Goal: Check status: Check status

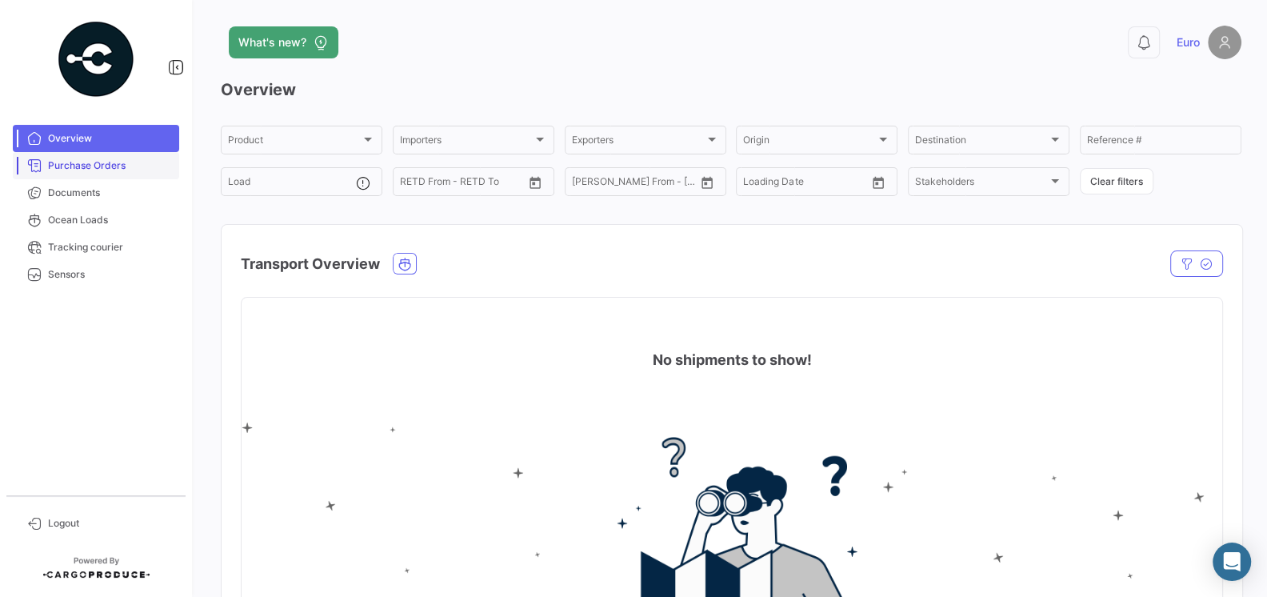
click at [67, 166] on span "Purchase Orders" at bounding box center [110, 165] width 125 height 14
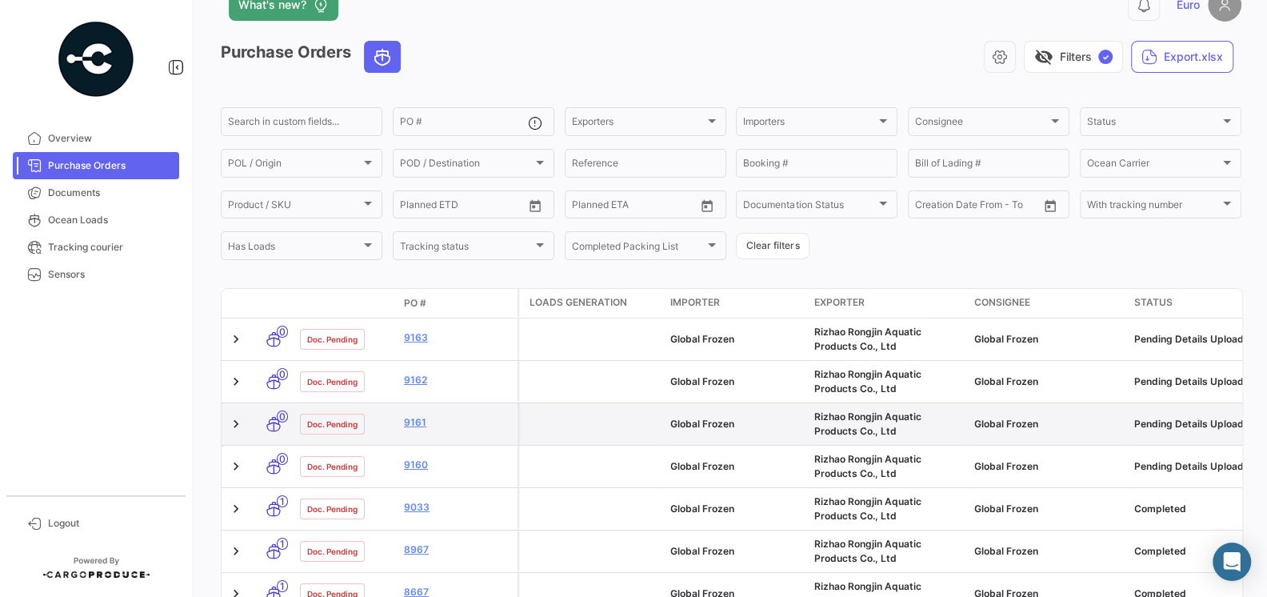
scroll to position [37, 0]
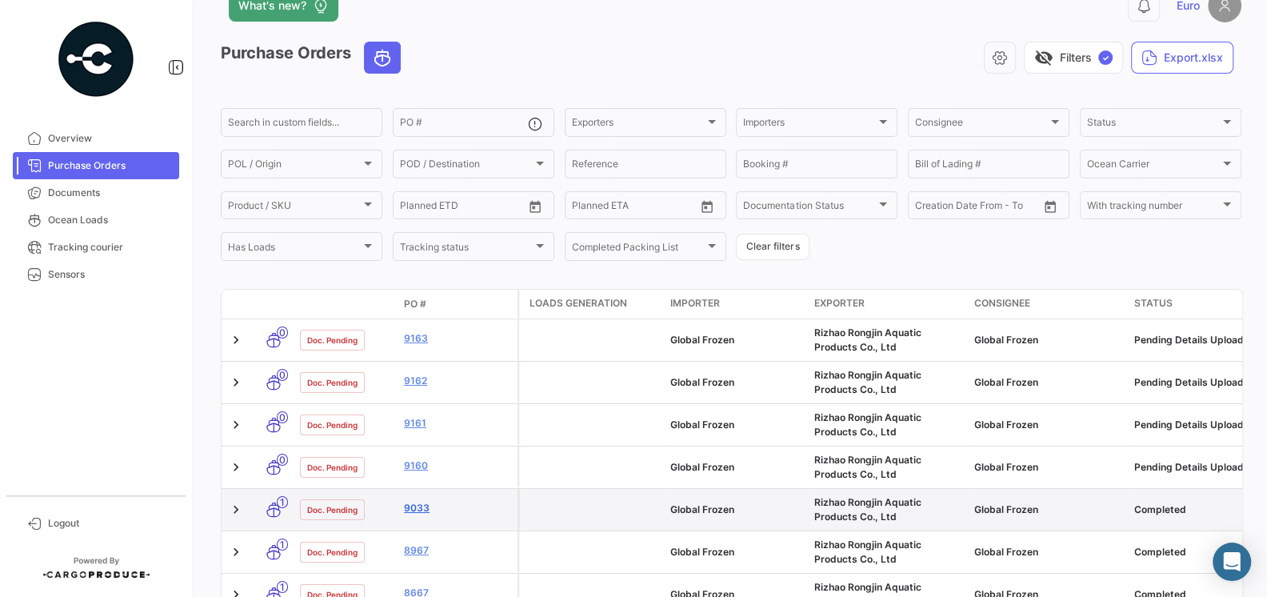
click at [422, 505] on link "9033" at bounding box center [457, 508] width 107 height 14
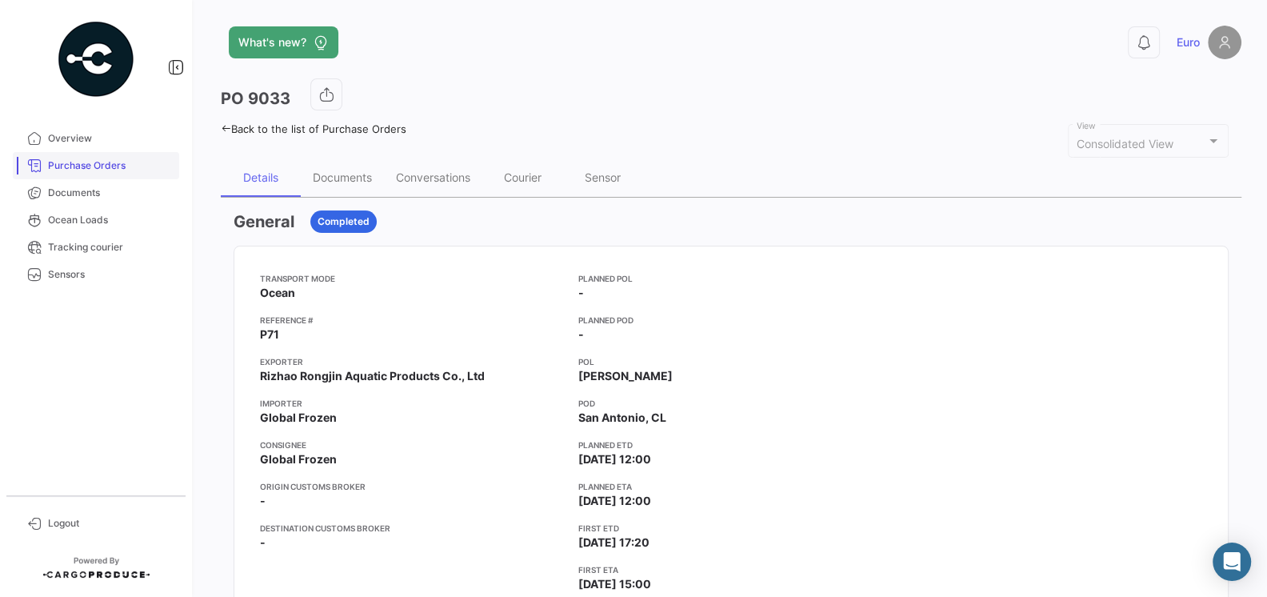
click at [78, 166] on span "Purchase Orders" at bounding box center [110, 165] width 125 height 14
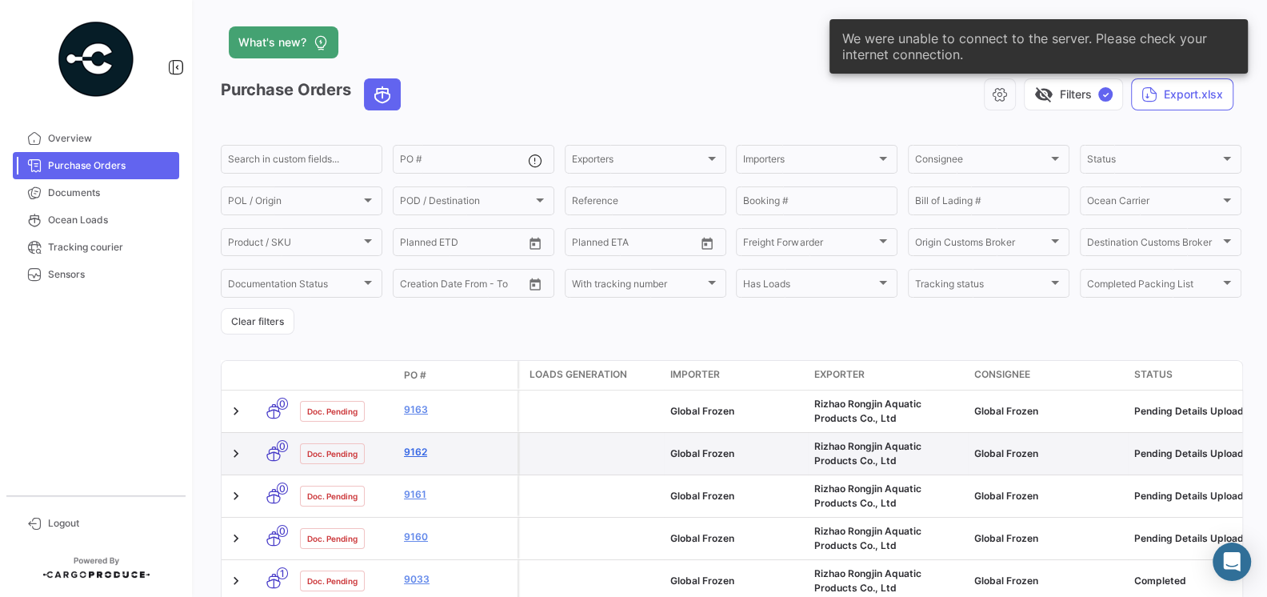
click at [419, 454] on link "9162" at bounding box center [457, 452] width 107 height 14
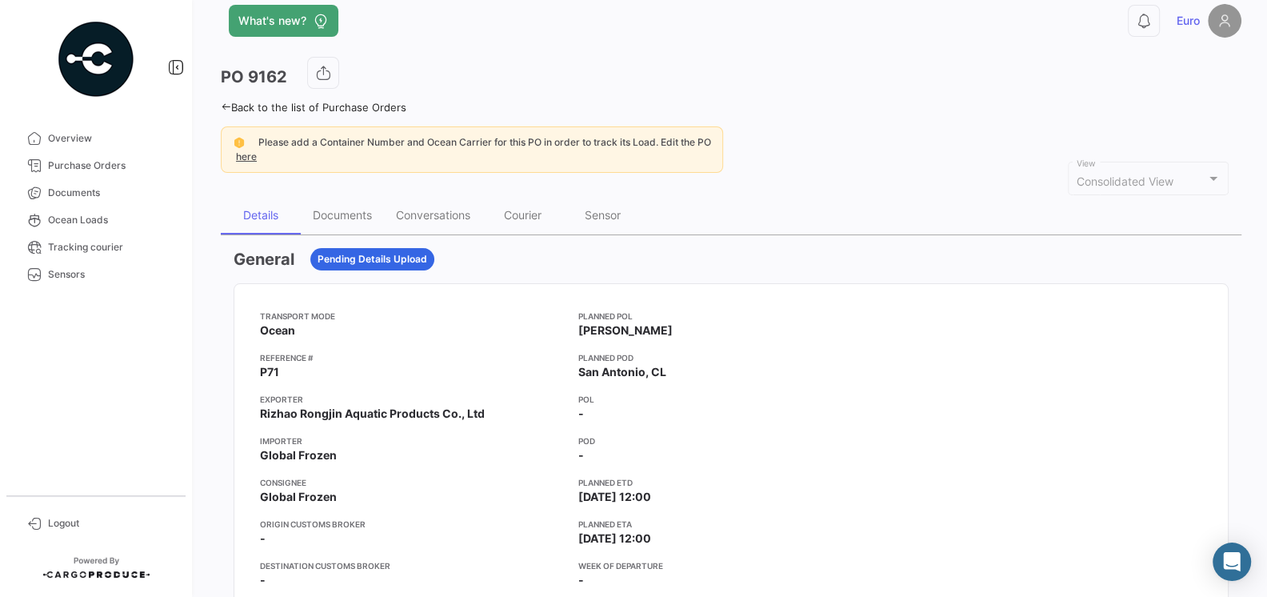
scroll to position [21, 0]
click at [328, 220] on div "Documents" at bounding box center [342, 216] width 59 height 14
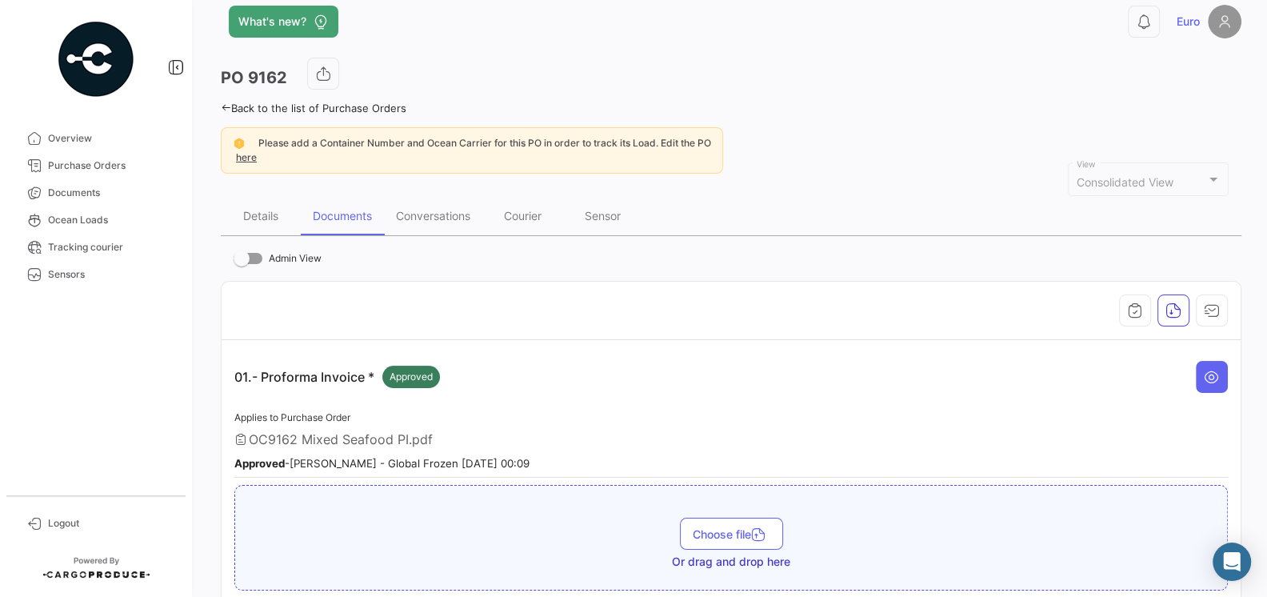
click at [512, 454] on div "Approved - [PERSON_NAME] - Global Frozen [DATE] 00:09" at bounding box center [731, 462] width 994 height 16
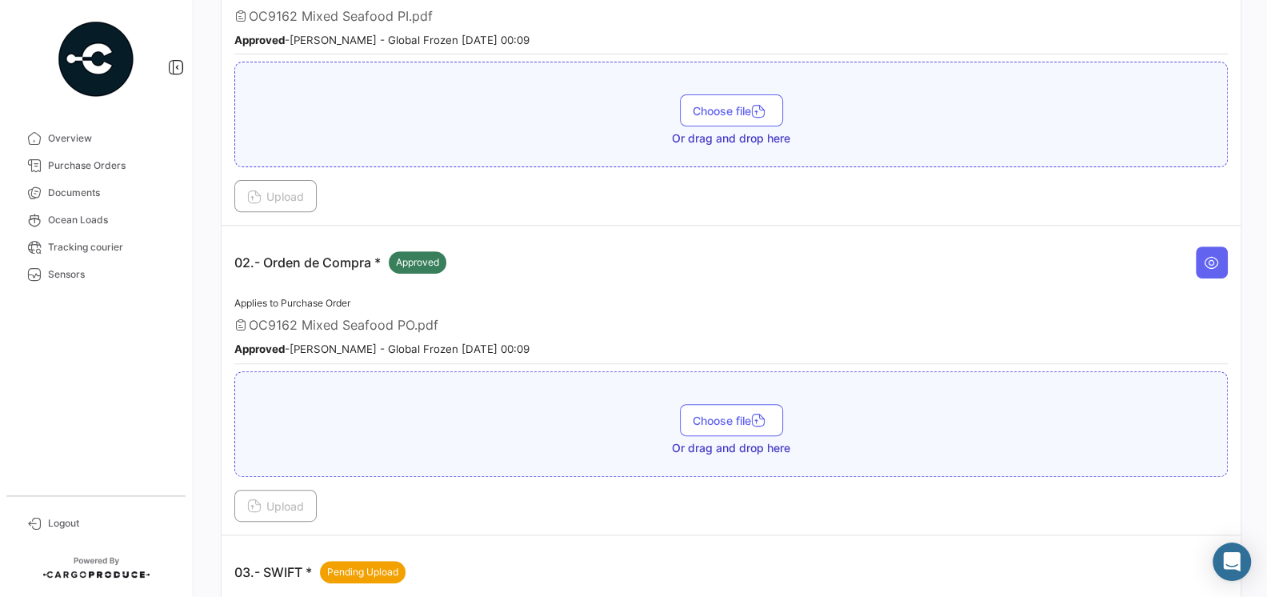
scroll to position [562, 0]
